Goal: Check status: Check status

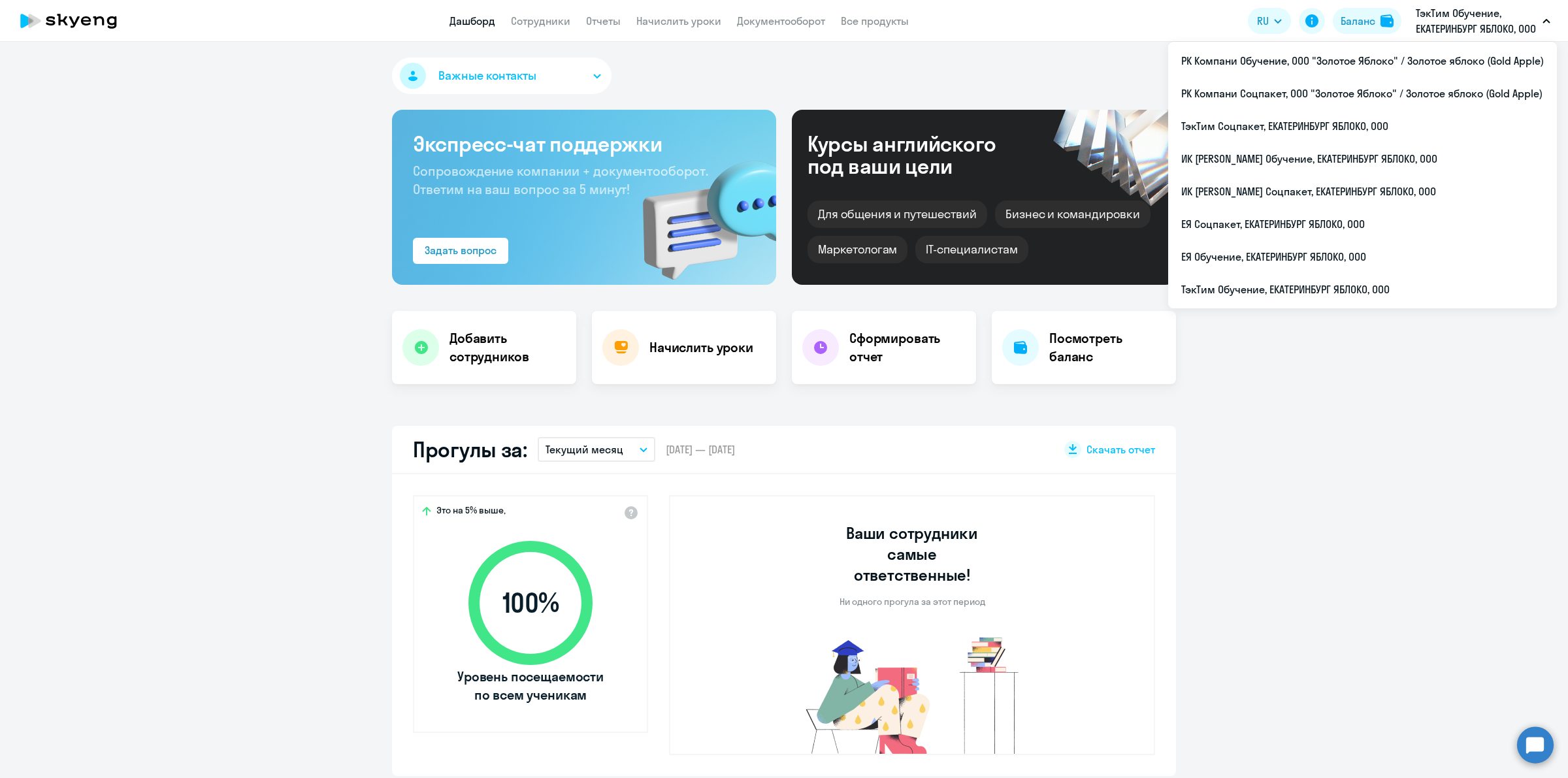
select select "30"
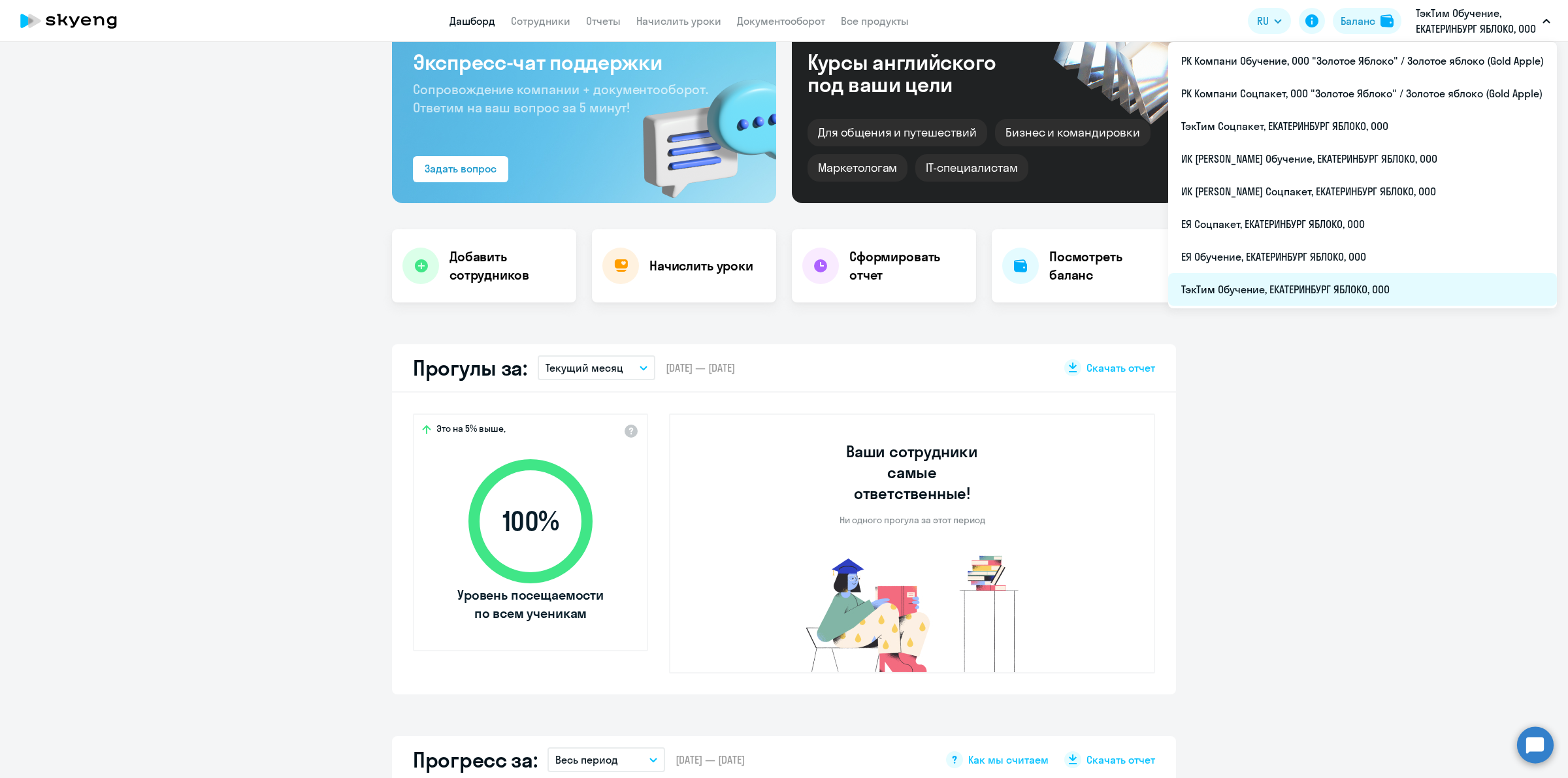
click at [1370, 288] on li "ТэкТим Обучение, ЕКАТЕРИНБУРГ ЯБЛОКО, ООО" at bounding box center [1362, 289] width 389 height 33
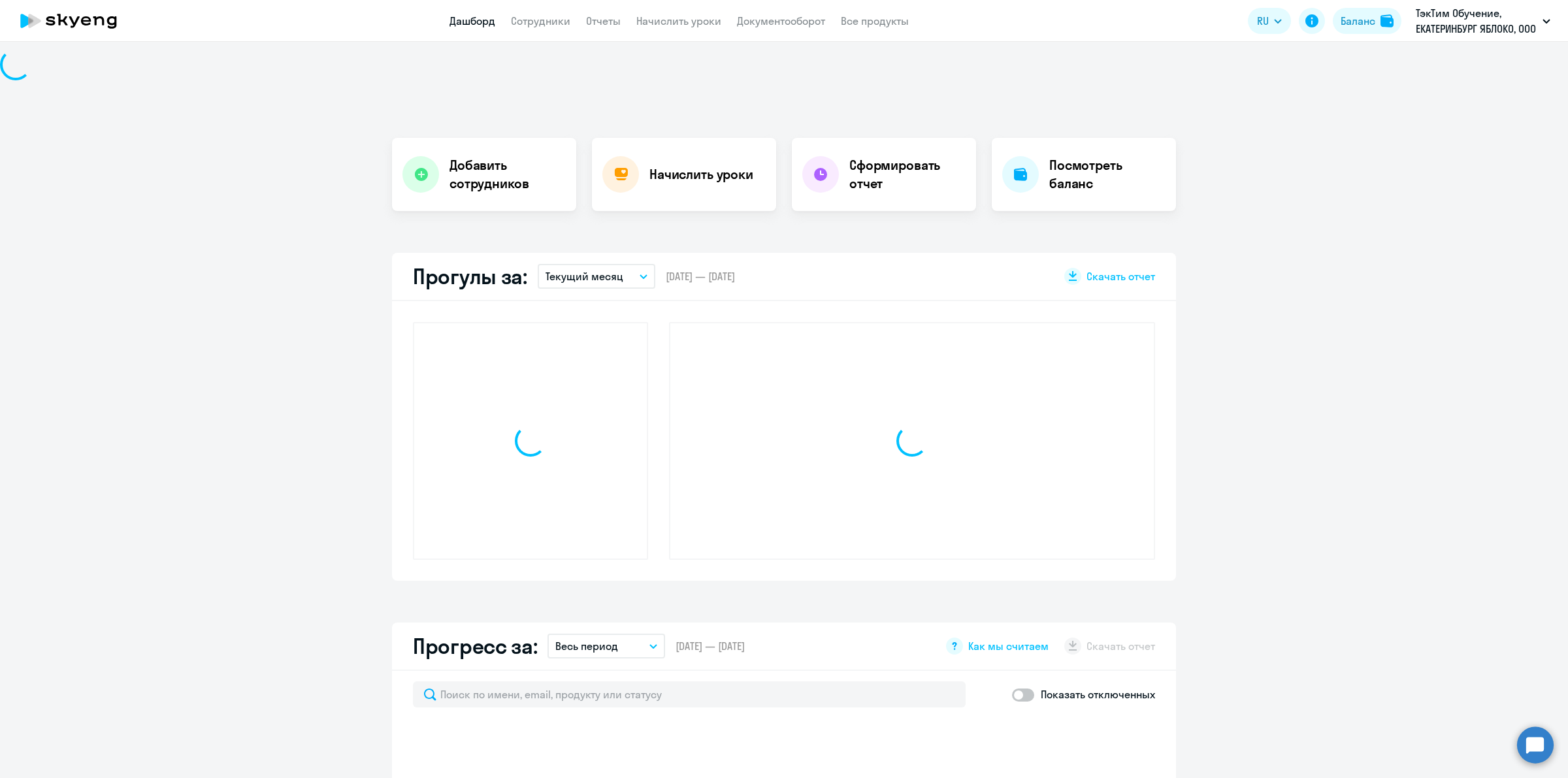
scroll to position [0, 0]
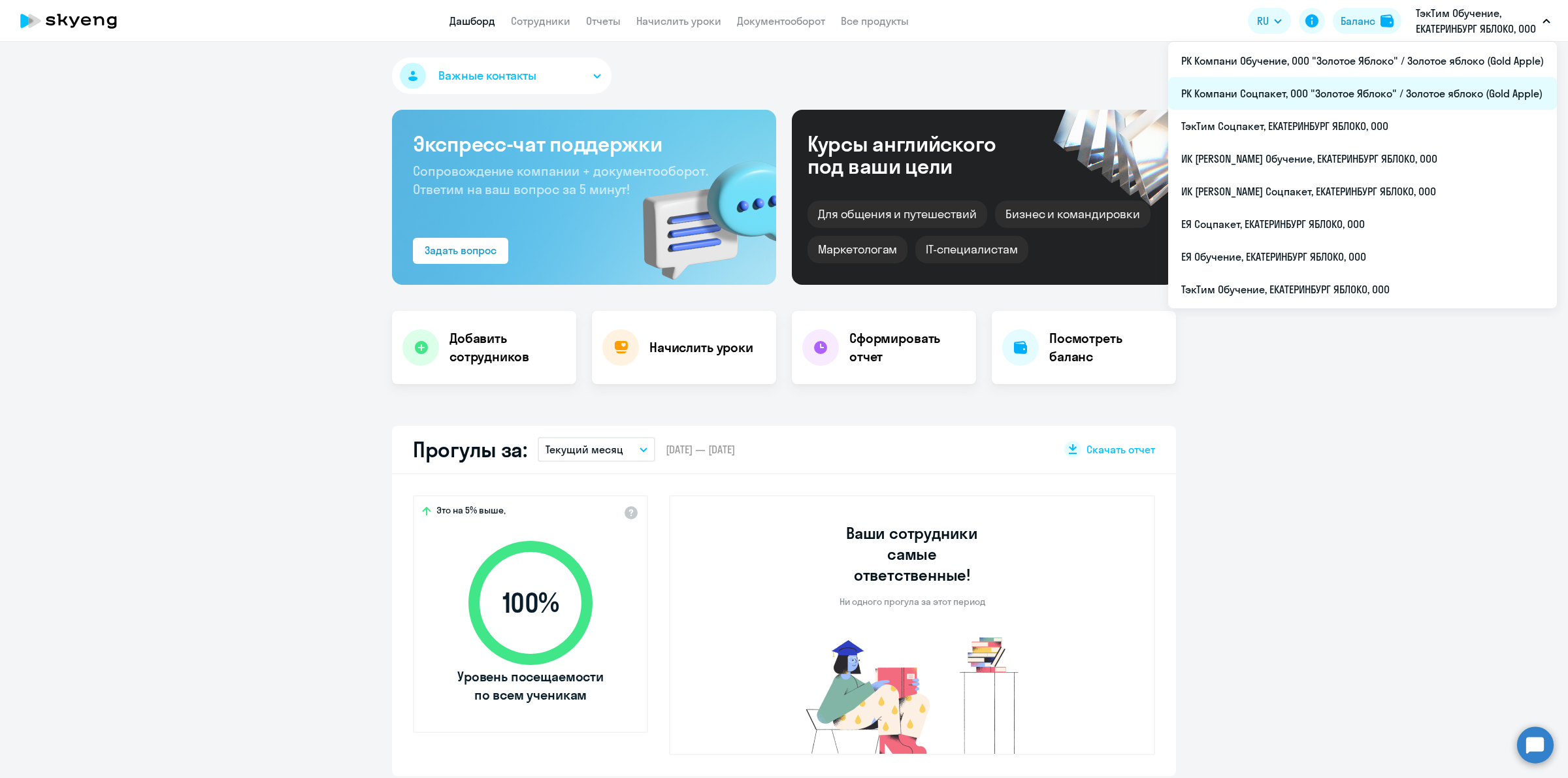
click at [1442, 96] on li "РК Компани Соцпакет, ООО "Золотое Яблоко" / Золотое яблоко (Gold Apple)" at bounding box center [1362, 93] width 389 height 33
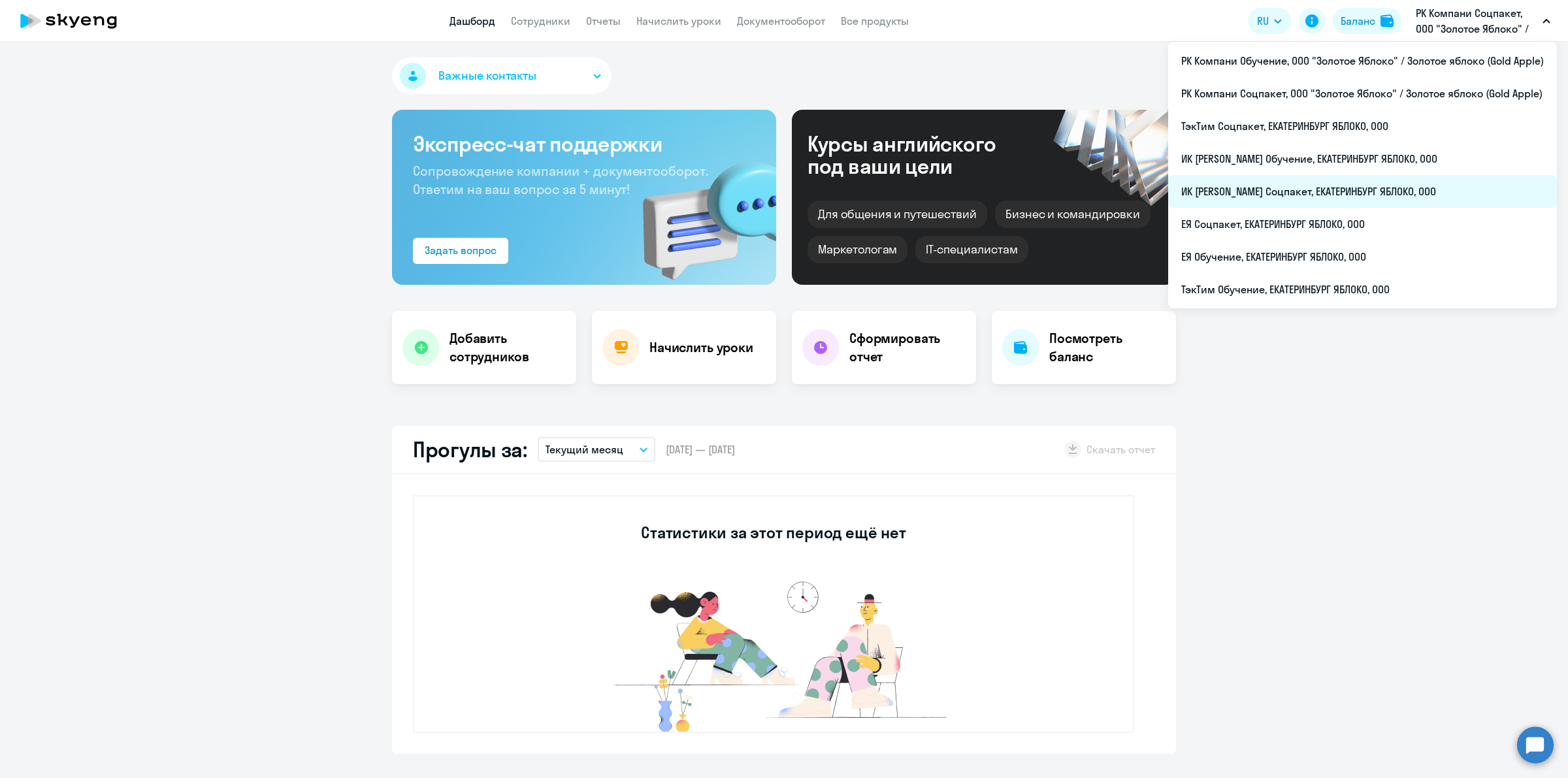
click at [1413, 190] on li "ИК [PERSON_NAME] Соцпакет, ЕКАТЕРИНБУРГ ЯБЛОКО, ООО" at bounding box center [1362, 191] width 389 height 33
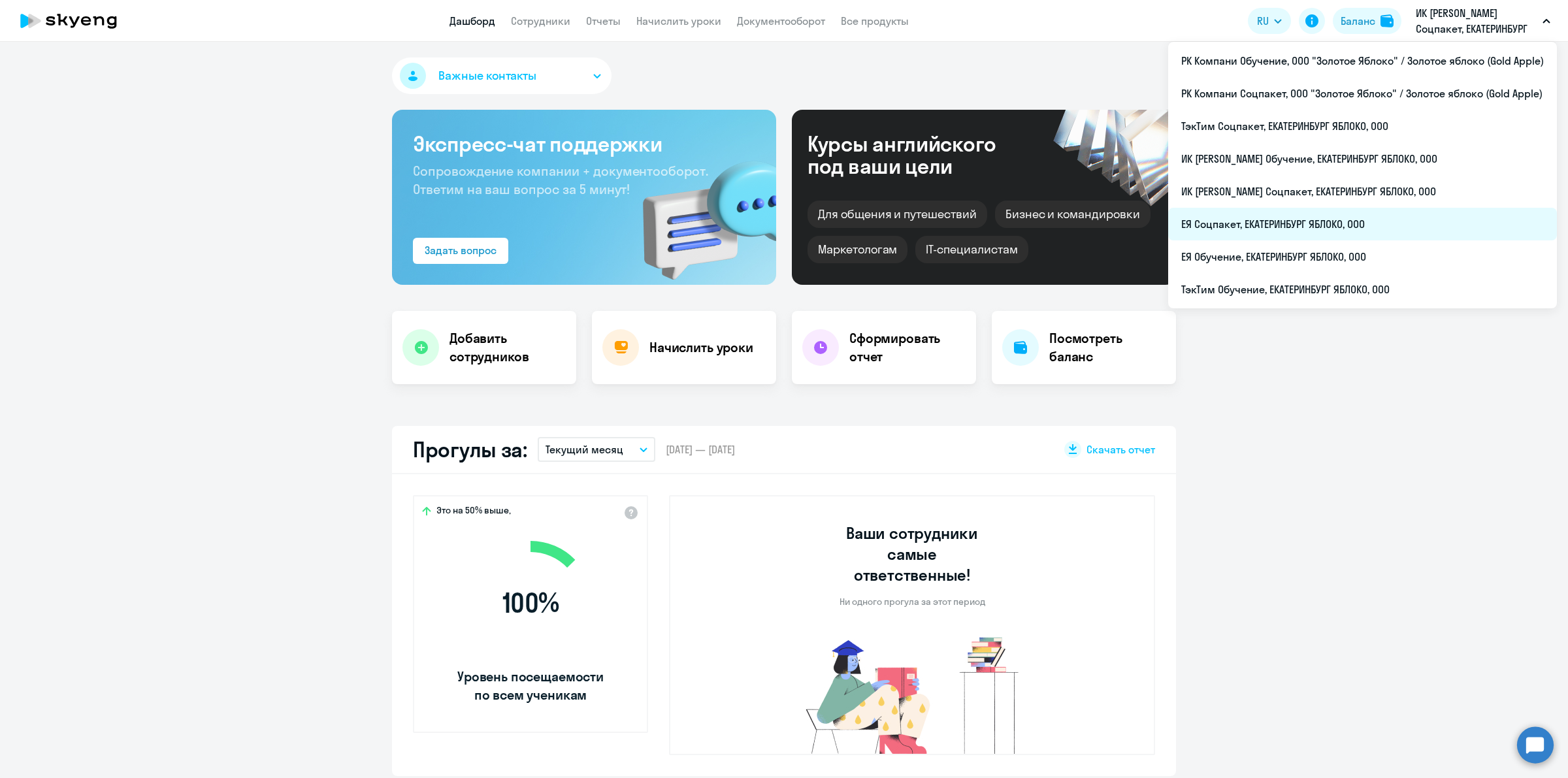
click at [1385, 227] on li "ЕЯ Соцпакет, ЕКАТЕРИНБУРГ ЯБЛОКО, ООО" at bounding box center [1362, 223] width 389 height 33
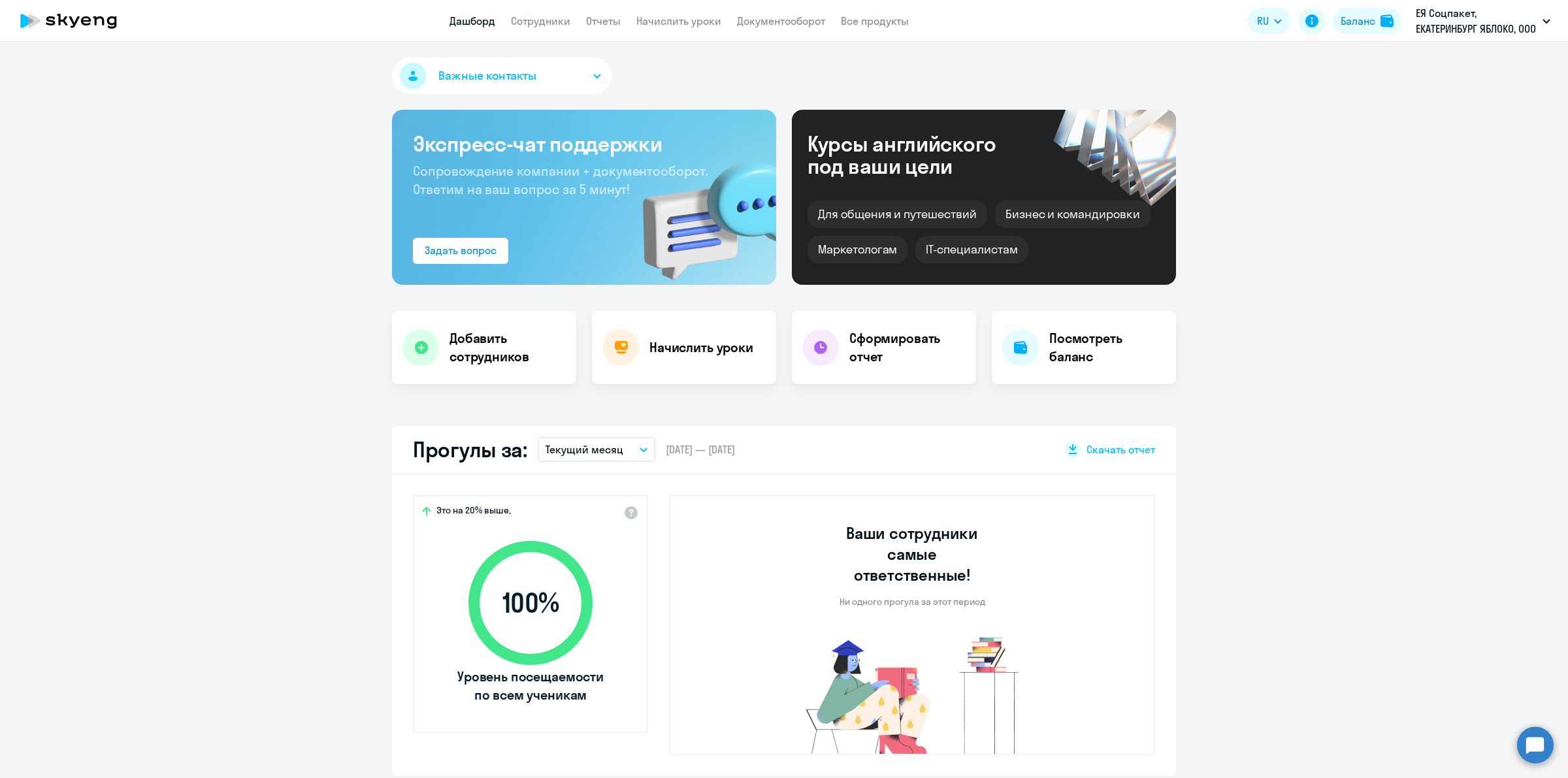
select select "30"
